Goal: Task Accomplishment & Management: Use online tool/utility

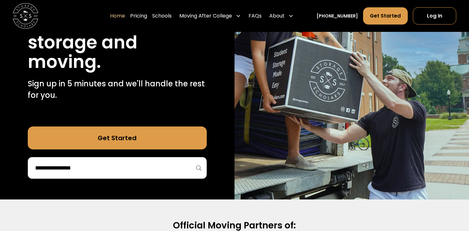
scroll to position [155, 0]
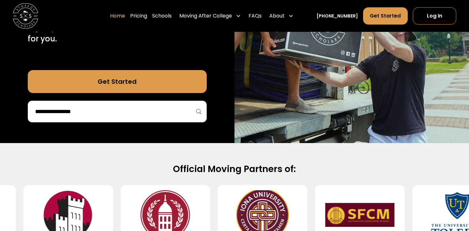
click at [147, 113] on input "search" at bounding box center [117, 111] width 166 height 11
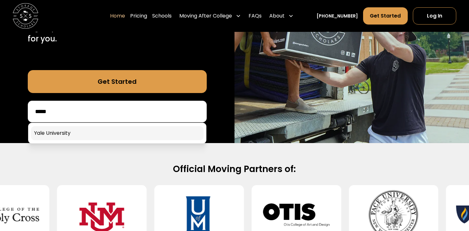
type input "****"
click at [106, 134] on link at bounding box center [117, 133] width 173 height 14
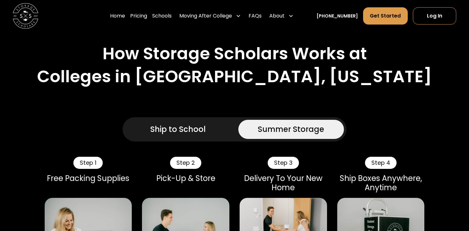
scroll to position [316, 0]
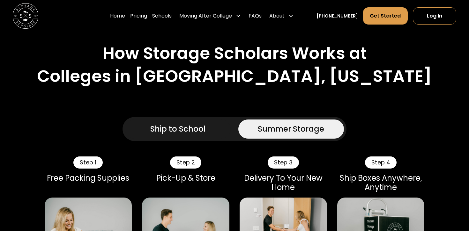
click at [155, 124] on div "Ship to School" at bounding box center [178, 128] width 56 height 11
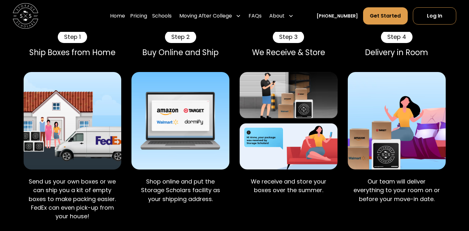
scroll to position [441, 0]
